Goal: Task Accomplishment & Management: Manage account settings

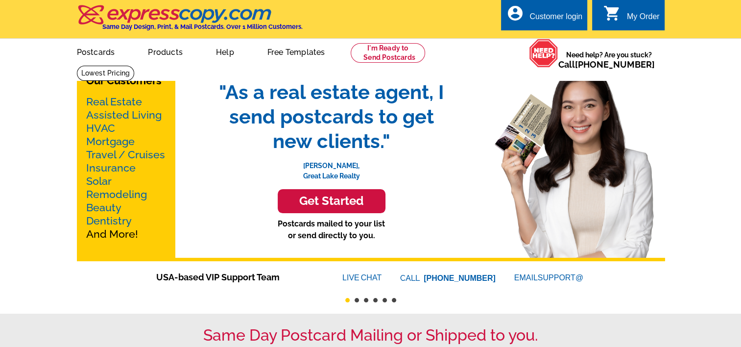
click at [560, 17] on div "Customer login" at bounding box center [556, 19] width 53 height 14
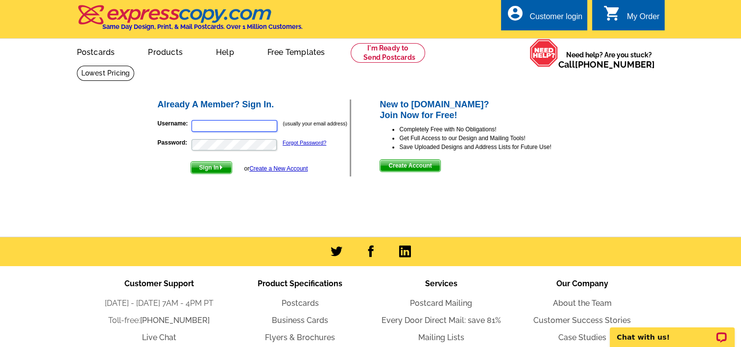
type input "[PERSON_NAME][EMAIL_ADDRESS][DOMAIN_NAME]"
click at [212, 170] on span "Sign In" at bounding box center [211, 168] width 41 height 12
